Goal: Task Accomplishment & Management: Complete application form

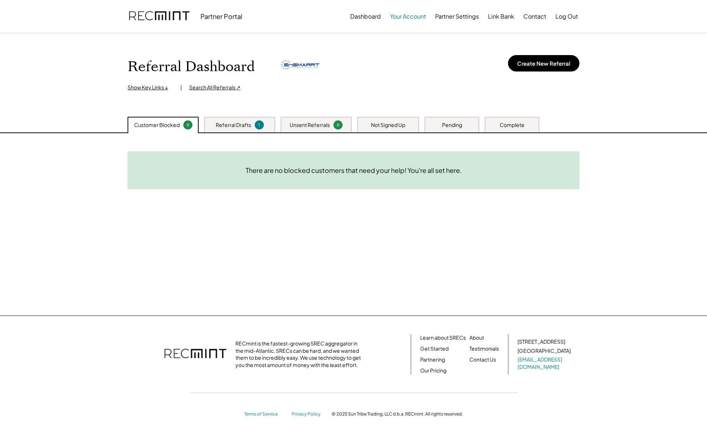
click at [398, 17] on button "Your Account" at bounding box center [408, 16] width 36 height 15
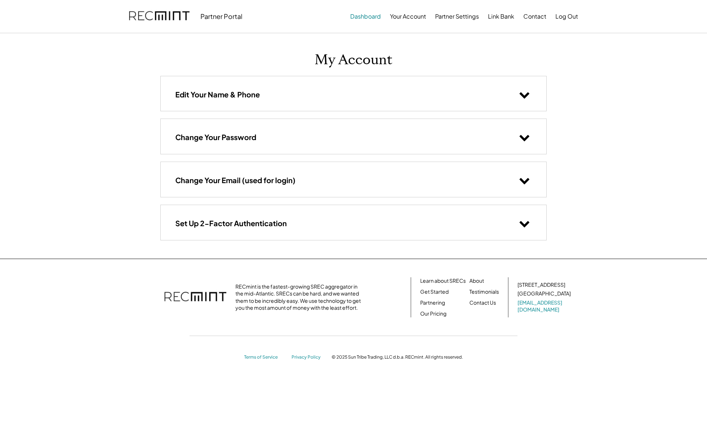
click at [369, 17] on button "Dashboard" at bounding box center [365, 16] width 31 height 15
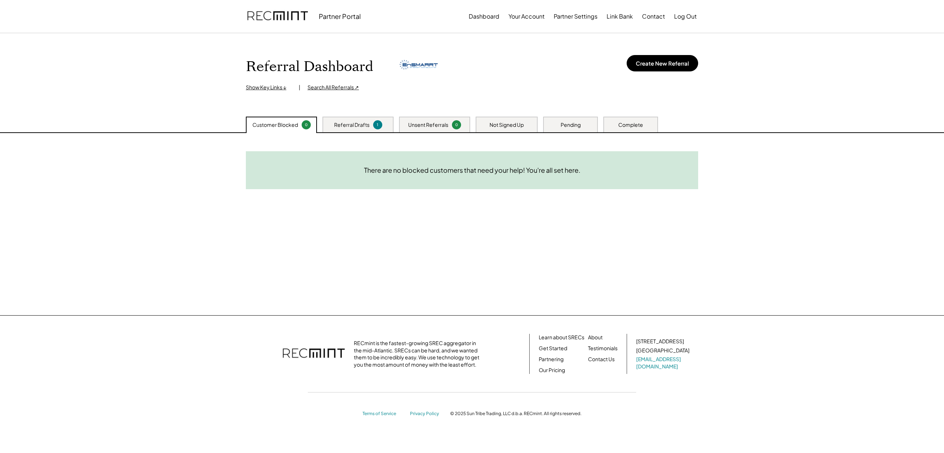
click at [288, 14] on img at bounding box center [277, 16] width 61 height 25
click at [336, 18] on div "Partner Portal" at bounding box center [340, 16] width 42 height 8
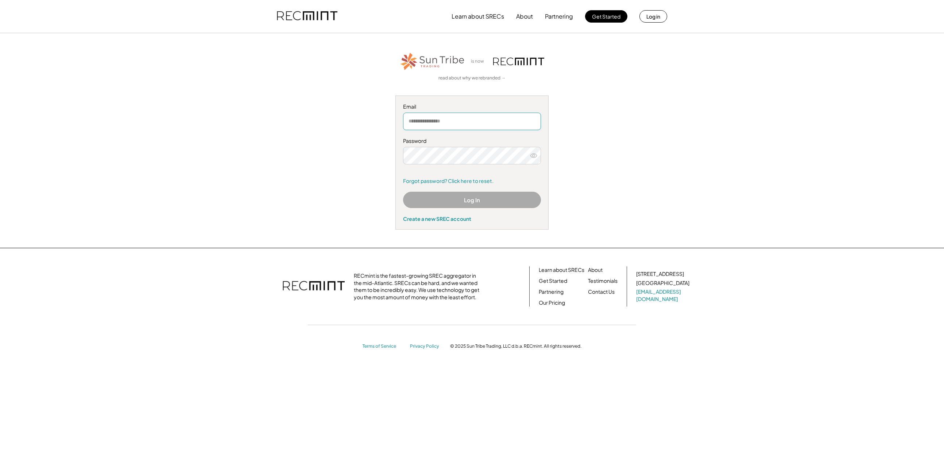
click at [664, 171] on div "is now read about why we rebranded → Email Password Remember me Forgot password…" at bounding box center [471, 140] width 449 height 178
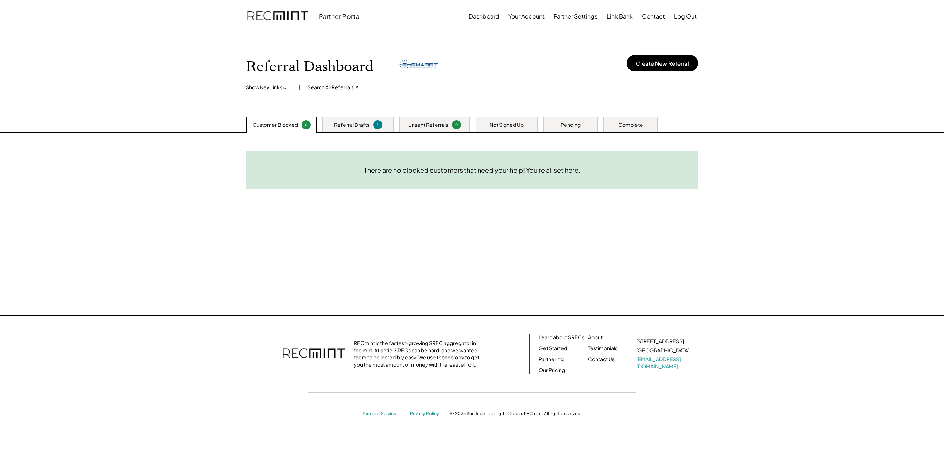
drag, startPoint x: 361, startPoint y: 128, endPoint x: 403, endPoint y: 131, distance: 42.8
click at [362, 128] on div "Referral Drafts" at bounding box center [351, 124] width 35 height 7
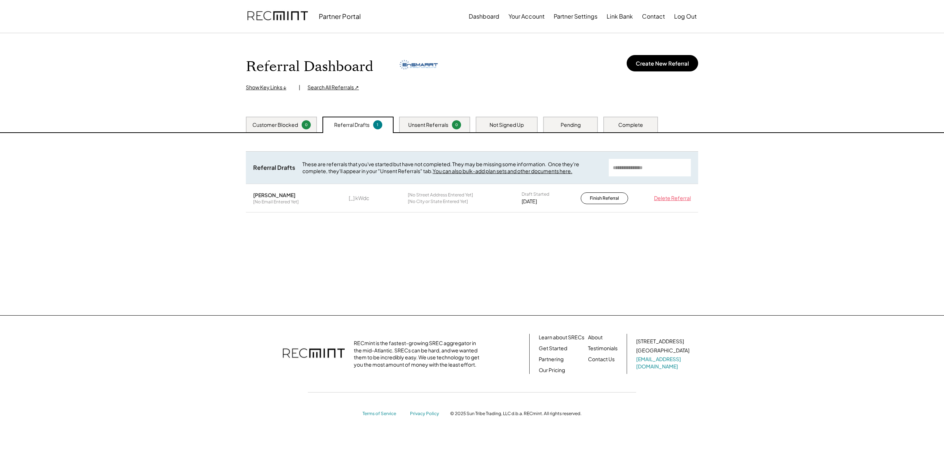
click at [418, 124] on div "Unsent Referrals" at bounding box center [428, 124] width 40 height 7
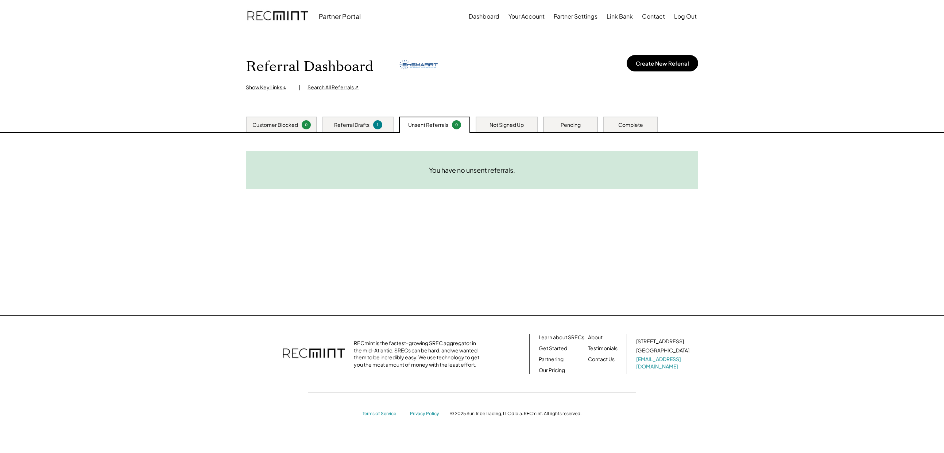
click at [507, 134] on div "Need System Details These customers need your help with completing the system d…" at bounding box center [472, 224] width 467 height 182
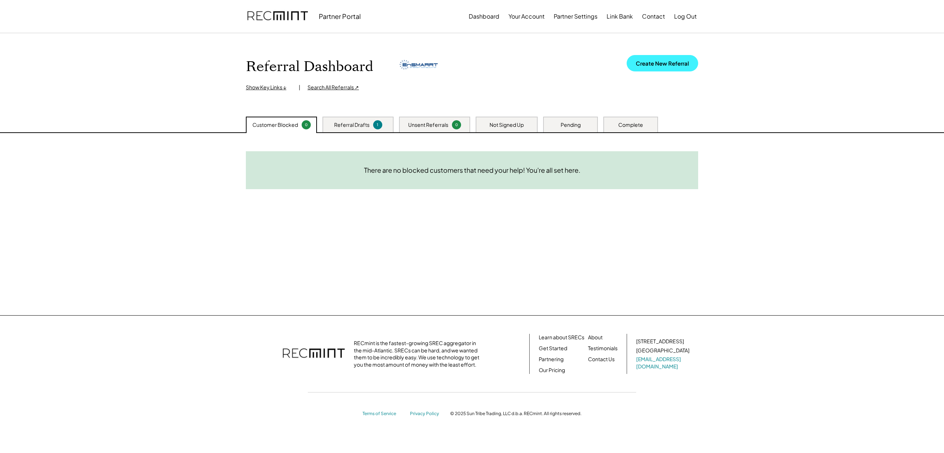
click at [667, 58] on button "Create New Referral" at bounding box center [662, 63] width 71 height 16
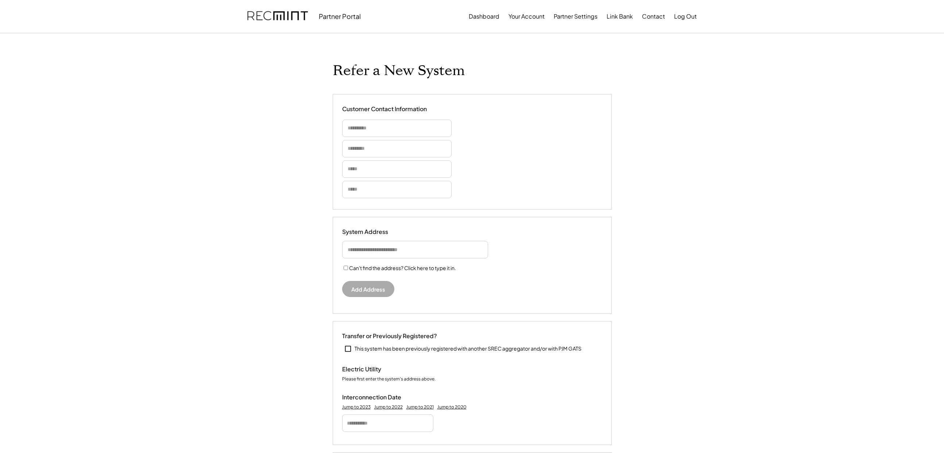
select select "**********"
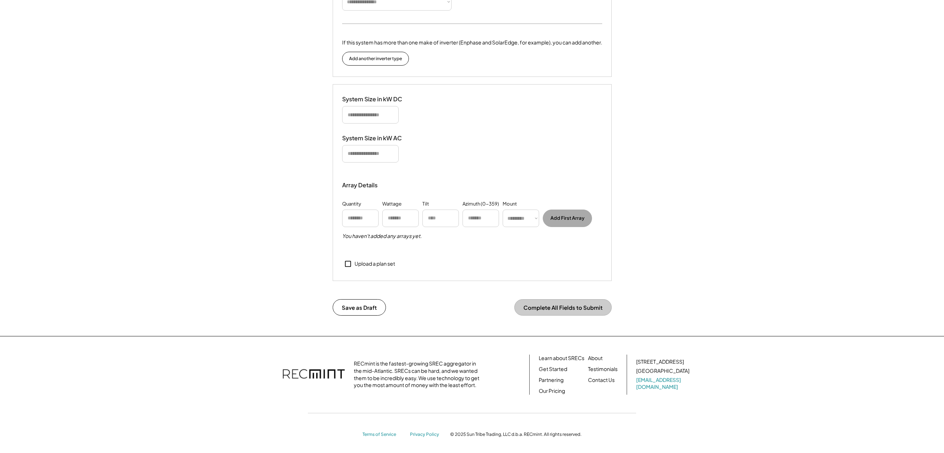
scroll to position [492, 0]
